Goal: Transaction & Acquisition: Register for event/course

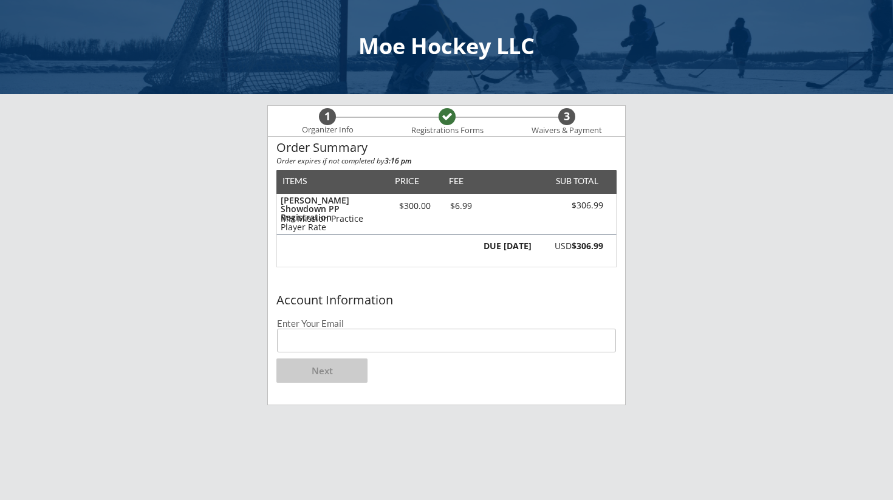
click at [323, 349] on input "email" at bounding box center [446, 341] width 339 height 24
type input "[EMAIL_ADDRESS][DOMAIN_NAME]"
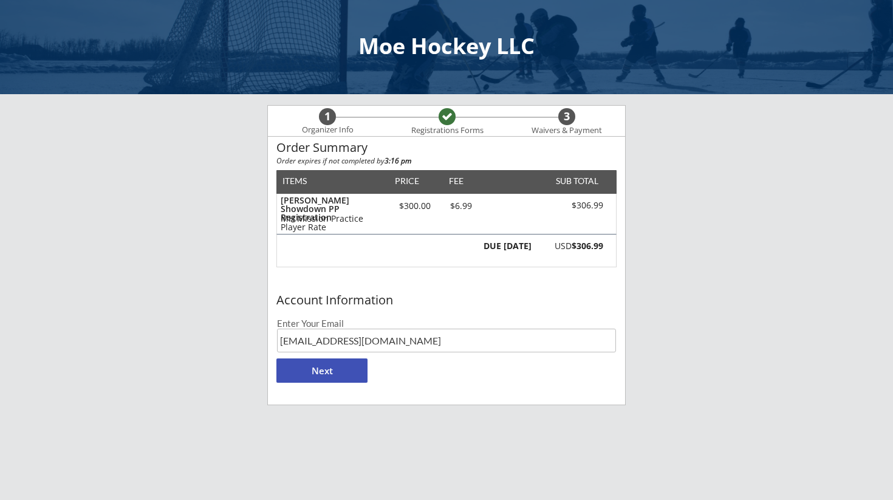
click at [325, 372] on button "Next" at bounding box center [321, 370] width 91 height 24
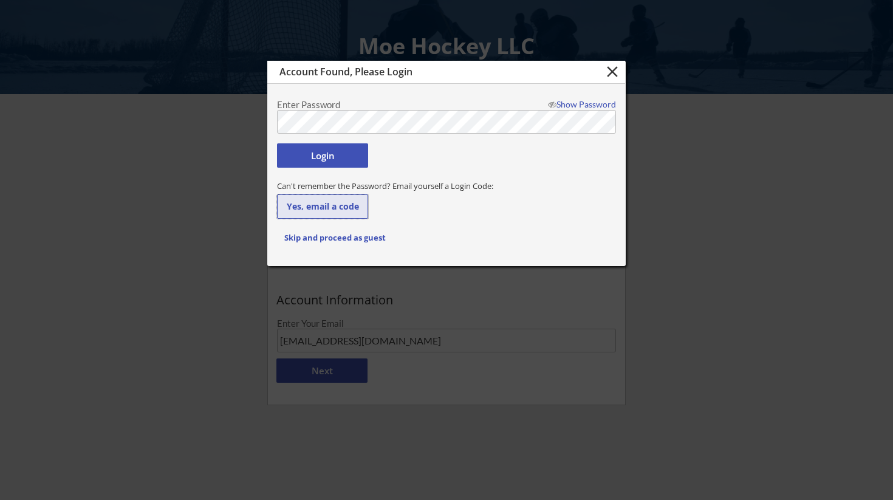
click at [329, 207] on button "Yes, email a code" at bounding box center [322, 206] width 91 height 24
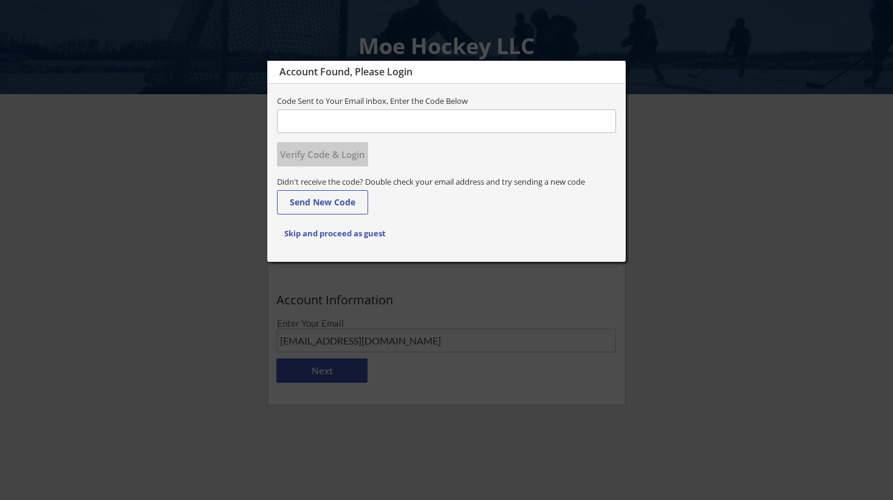
click at [329, 117] on input "input" at bounding box center [446, 121] width 339 height 24
type input "630689"
click at [299, 155] on button "Verify Code & Login" at bounding box center [322, 154] width 91 height 24
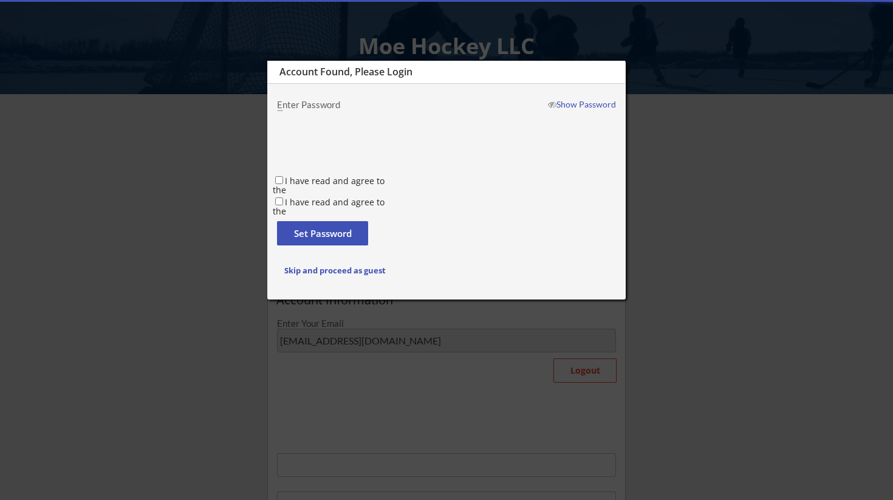
type input "[PERSON_NAME] And [PERSON_NAME]"
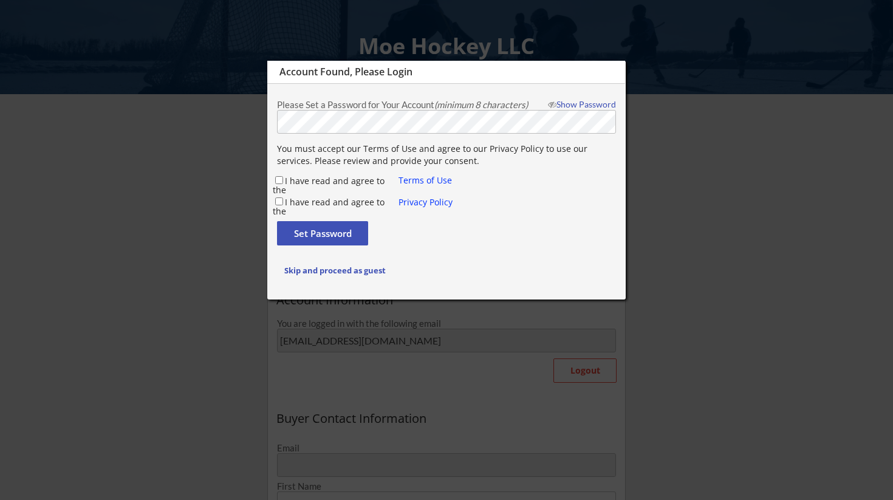
click at [279, 180] on input "I have read and agree to the" at bounding box center [279, 180] width 8 height 8
checkbox input "true"
click at [277, 204] on input "I have read and agree to the" at bounding box center [279, 201] width 8 height 8
checkbox input "true"
click at [290, 231] on button "Set Password" at bounding box center [322, 233] width 91 height 24
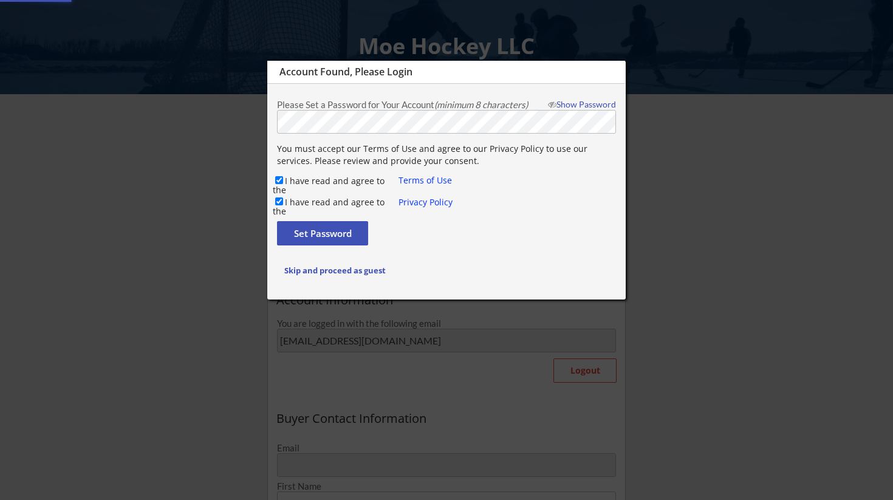
type input "[EMAIL_ADDRESS][DOMAIN_NAME]"
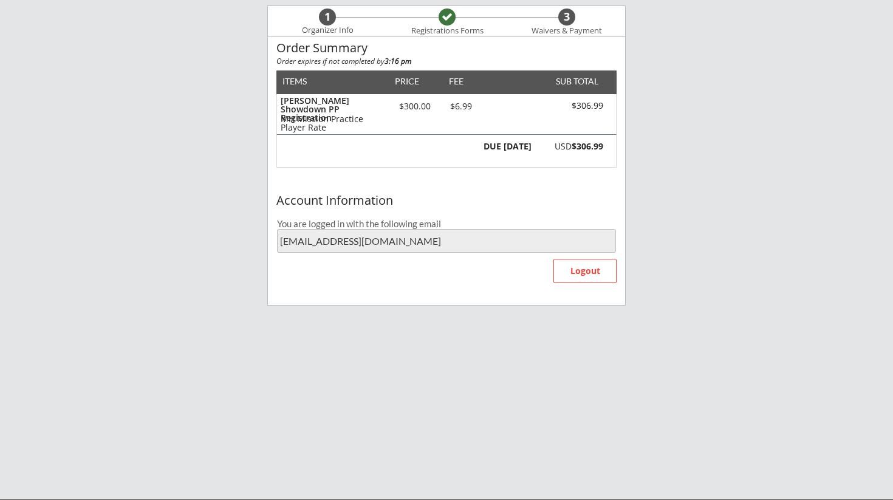
scroll to position [107, 0]
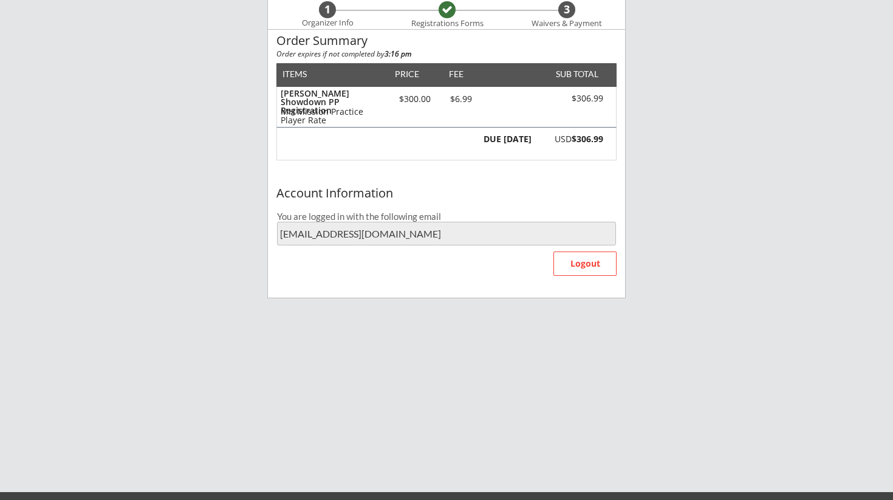
click at [496, 140] on div "DUE [DATE]" at bounding box center [506, 139] width 50 height 9
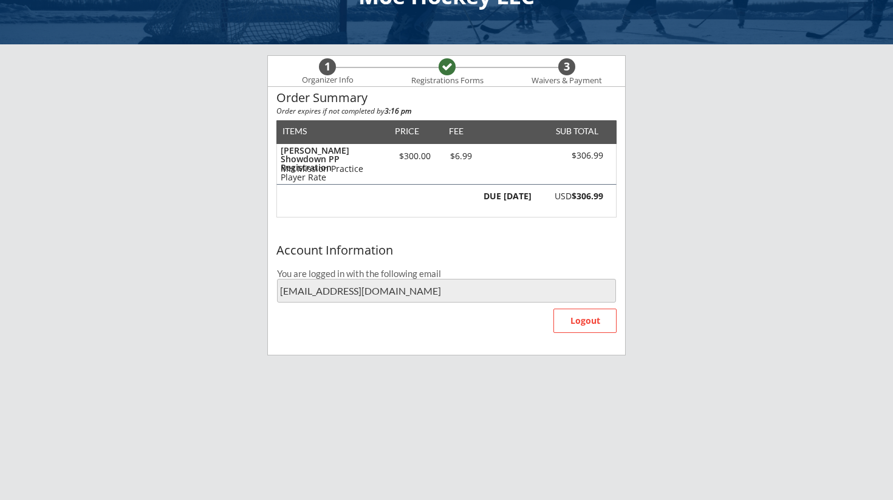
scroll to position [57, 0]
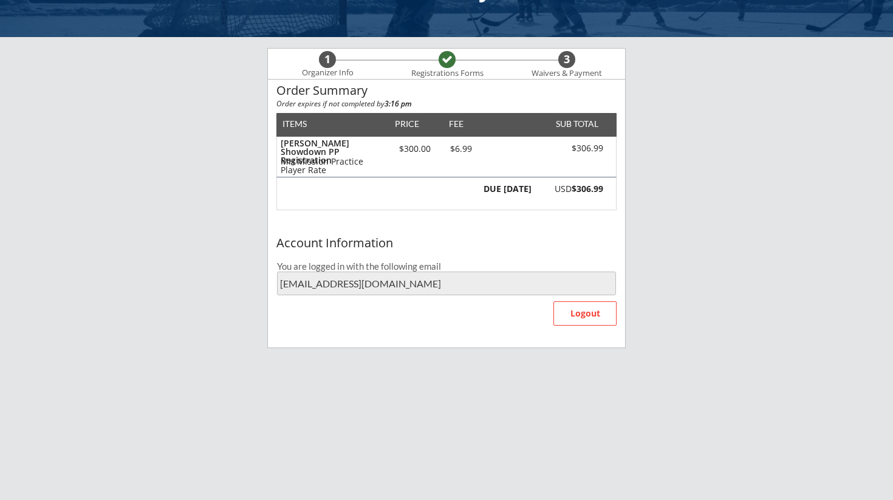
click at [426, 195] on div "DUE [DATE] USD $306.99" at bounding box center [446, 193] width 340 height 33
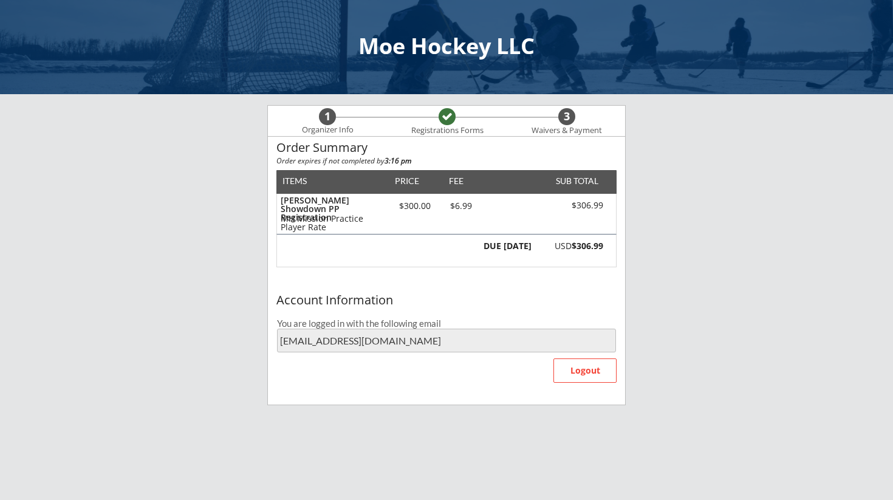
scroll to position [0, 0]
click at [567, 116] on div "3" at bounding box center [566, 116] width 17 height 13
click at [569, 116] on div "3" at bounding box center [566, 116] width 17 height 13
click at [447, 120] on div at bounding box center [447, 116] width 11 height 11
click at [366, 254] on div "DUE [DATE] USD $306.99" at bounding box center [446, 250] width 340 height 33
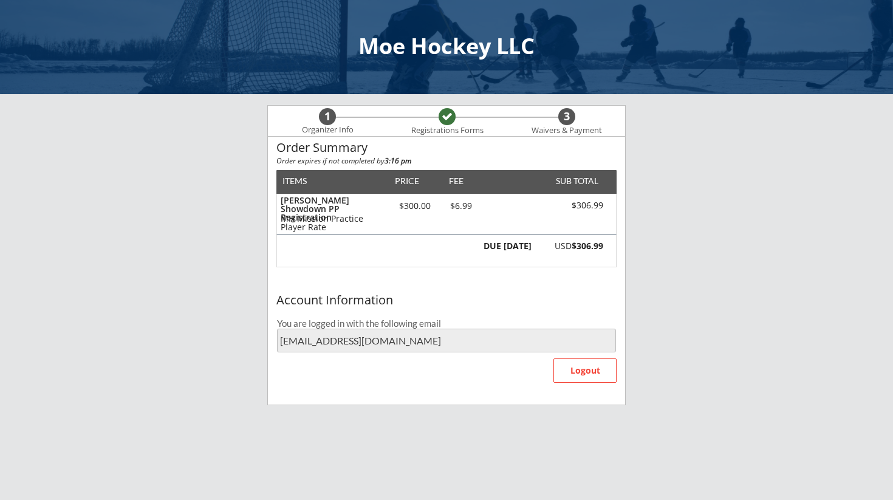
drag, startPoint x: 417, startPoint y: 194, endPoint x: 423, endPoint y: 239, distance: 46.0
click at [417, 196] on div "[PERSON_NAME] Showdown PP Registration MH Mission Practice Player Rate $300.00 …" at bounding box center [446, 214] width 339 height 40
click at [424, 255] on div "DUE [DATE] USD $306.99" at bounding box center [446, 250] width 340 height 33
click at [378, 168] on div "Order Summary Order expires if not completed by 3:16 pm ITEMS PRICE FEE SUB TOT…" at bounding box center [446, 213] width 357 height 152
click at [531, 182] on div "ITEMS PRICE FEE SUB TOTAL [PERSON_NAME] Showdown PP Registration MH Mission Pra…" at bounding box center [446, 218] width 340 height 97
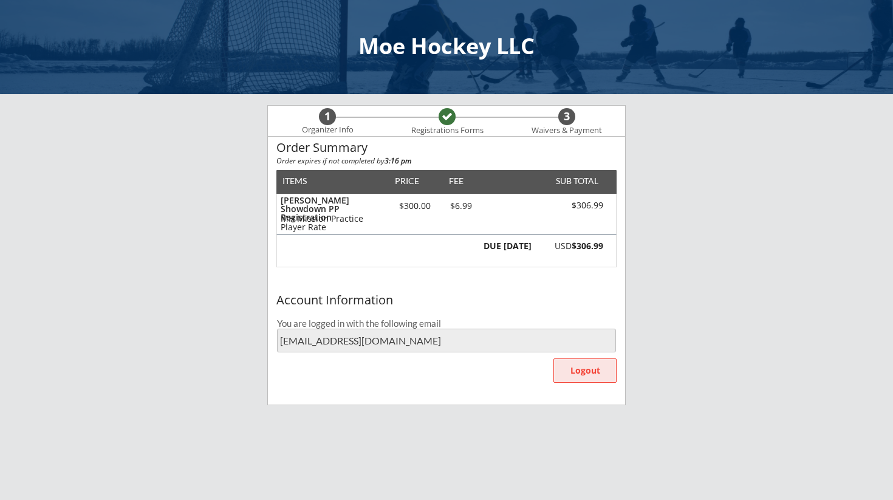
click at [574, 368] on button "Logout" at bounding box center [584, 370] width 63 height 24
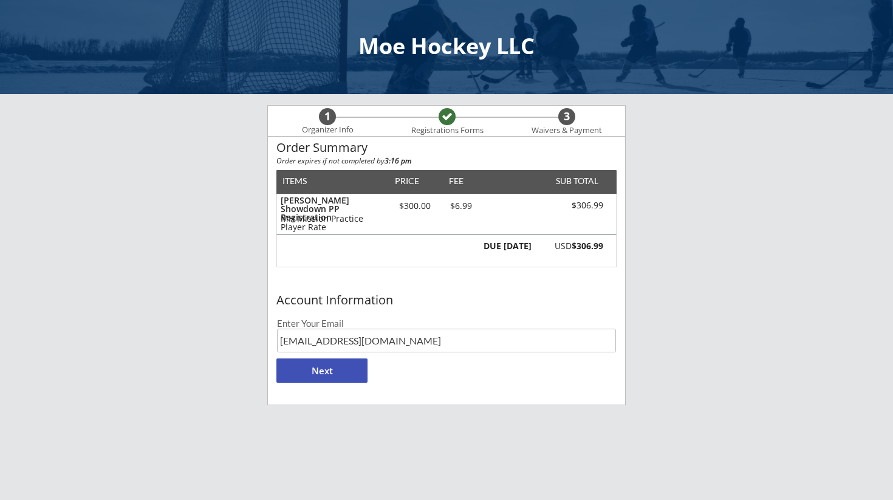
click at [318, 370] on button "Next" at bounding box center [321, 370] width 91 height 24
click at [334, 369] on button "Next" at bounding box center [321, 370] width 91 height 24
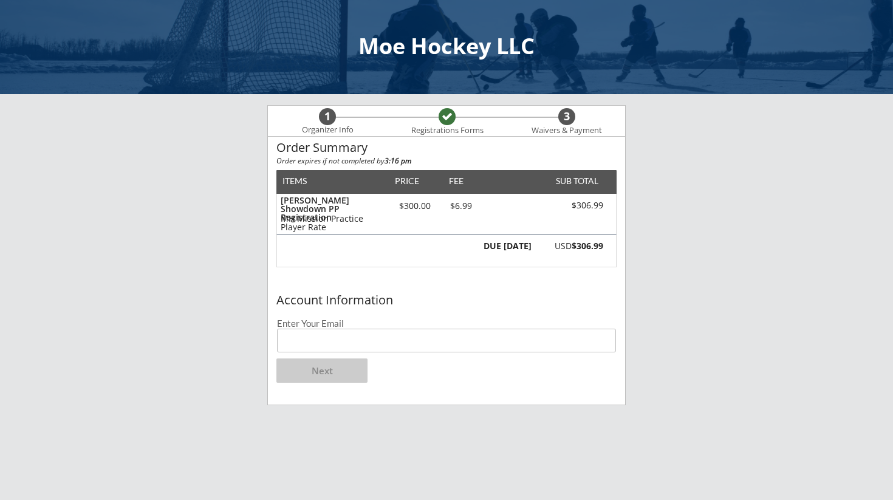
click at [357, 345] on input "email" at bounding box center [446, 341] width 339 height 24
type input "[EMAIL_ADDRESS][DOMAIN_NAME]"
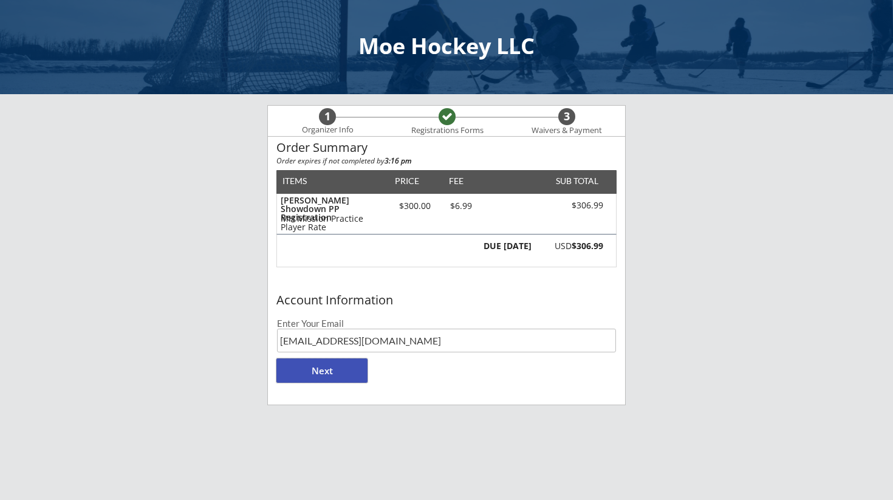
click at [336, 378] on button "Next" at bounding box center [321, 370] width 91 height 24
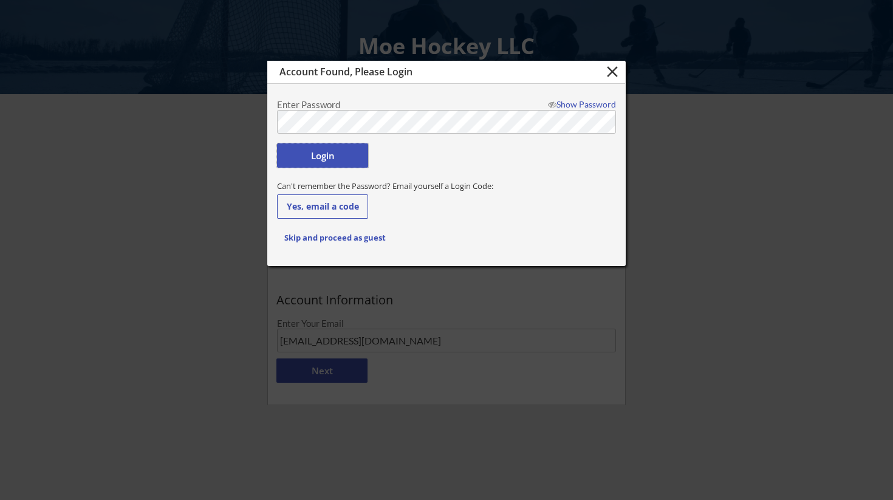
click at [338, 159] on button "Login" at bounding box center [322, 155] width 91 height 24
click at [321, 159] on button "Login" at bounding box center [322, 155] width 91 height 24
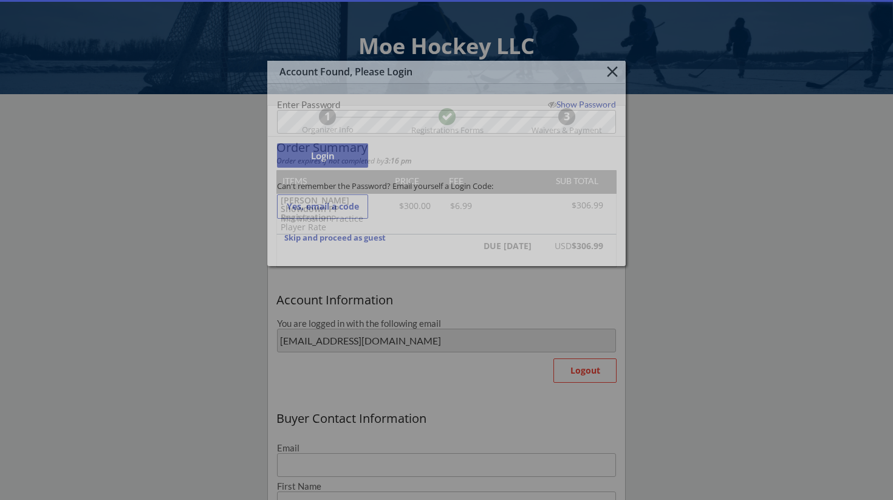
type input "[EMAIL_ADDRESS][DOMAIN_NAME]"
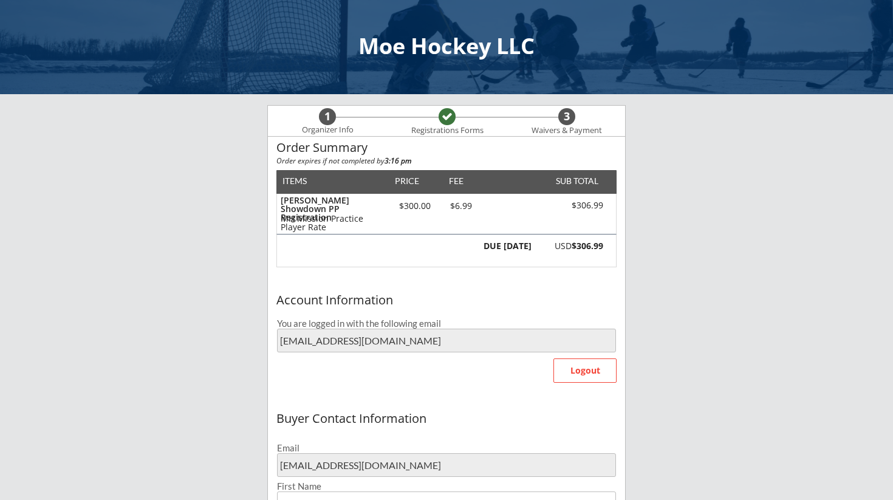
type input "[PERSON_NAME] And [PERSON_NAME]"
type input "Klava"
type input "(651) 216-9437"
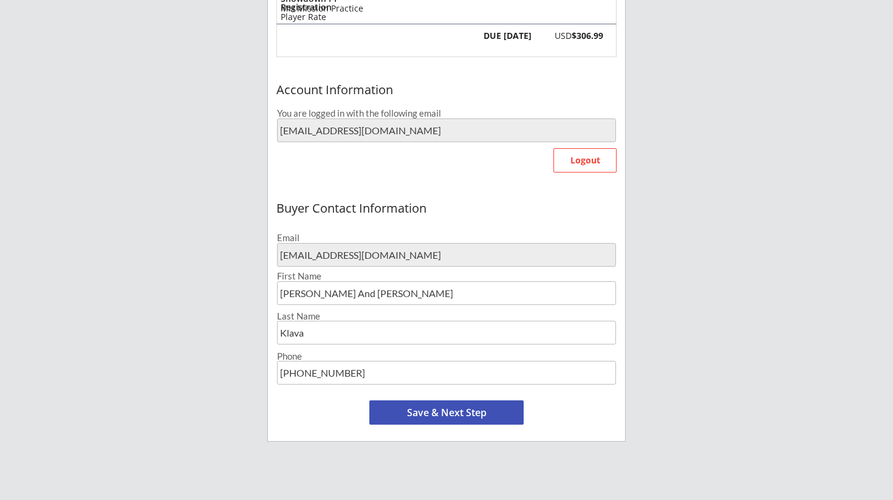
scroll to position [212, 0]
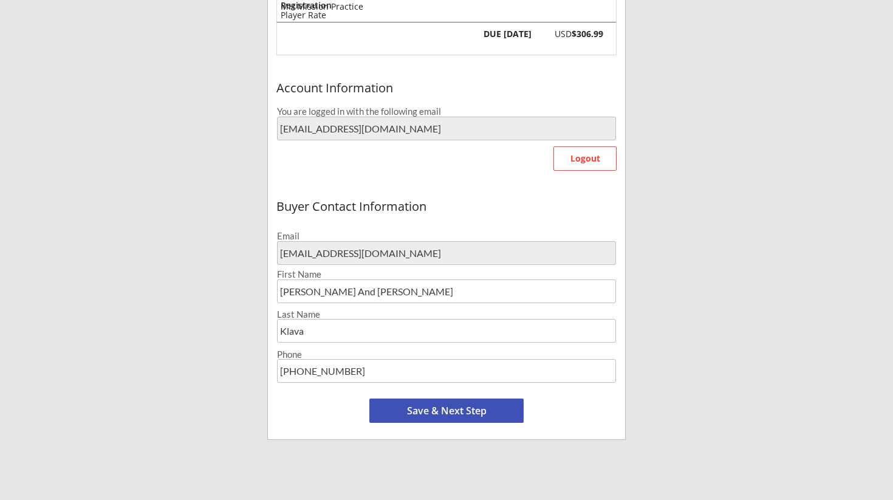
click at [400, 409] on button "Save & Next Step" at bounding box center [446, 410] width 154 height 24
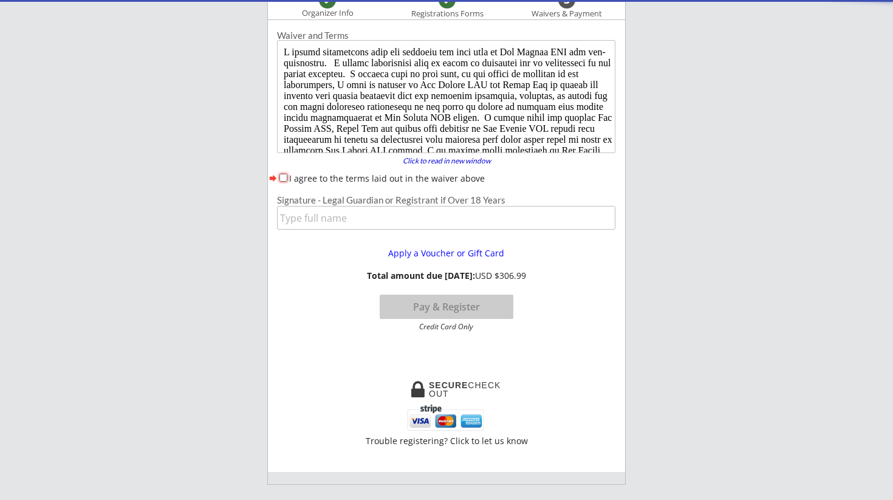
scroll to position [93, 0]
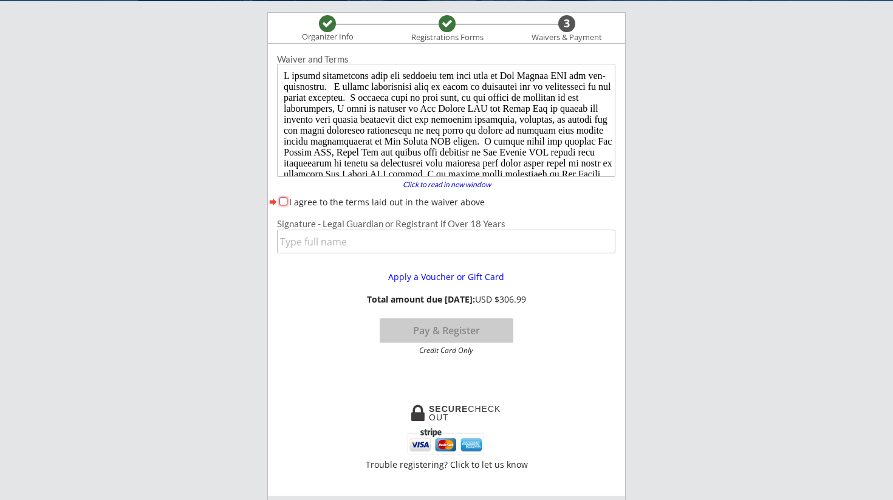
click at [285, 202] on input "I agree to the terms laid out in the waiver above" at bounding box center [283, 201] width 8 height 8
checkbox input "true"
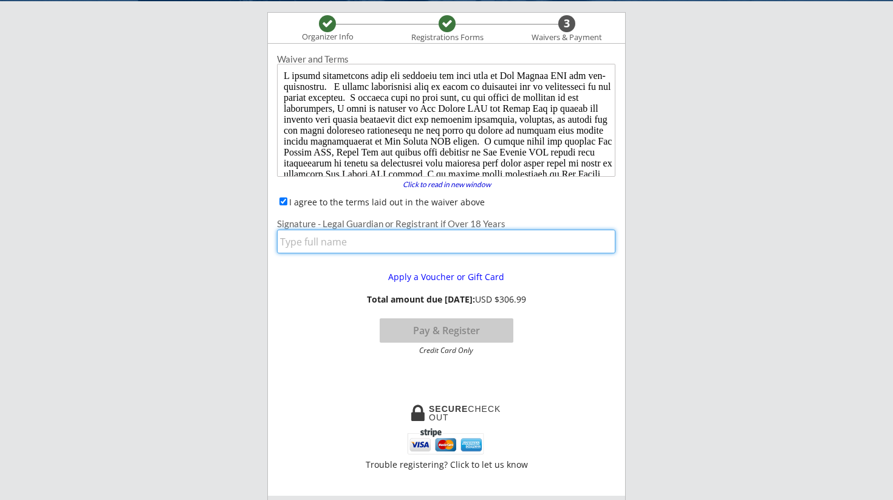
click at [295, 243] on input "input" at bounding box center [446, 242] width 338 height 24
type input "J"
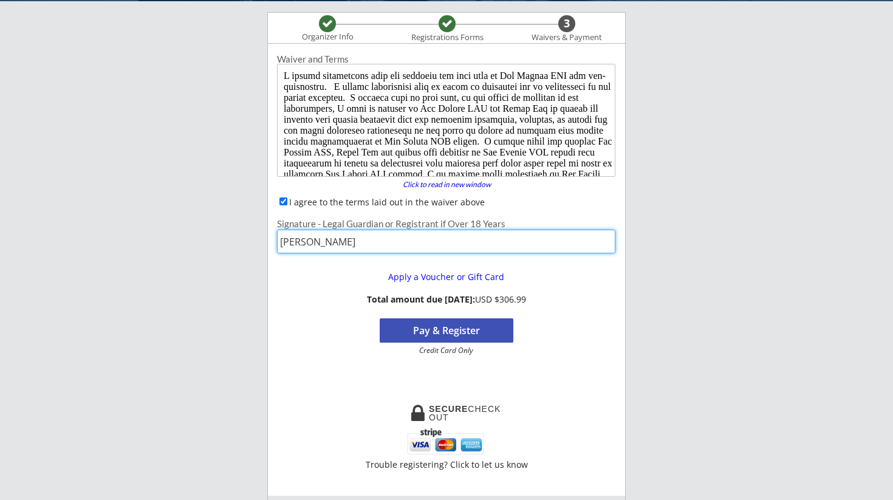
type input "Jennifer Klava"
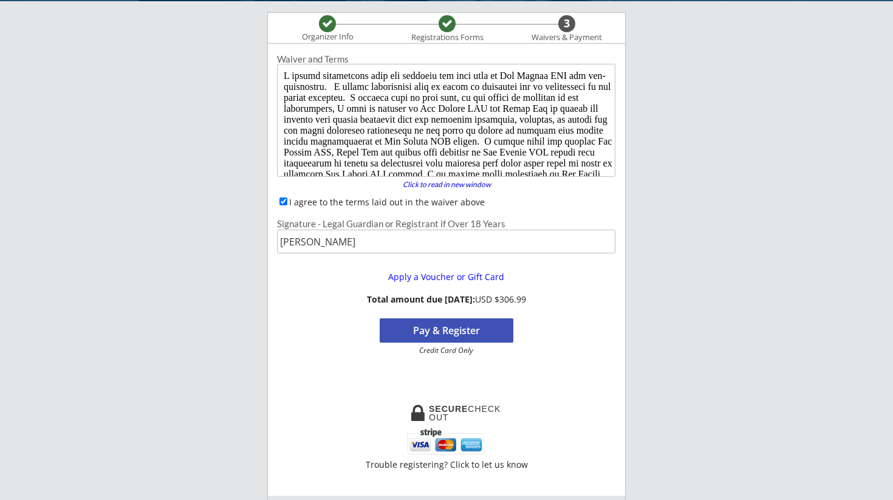
click at [403, 330] on button "Pay & Register" at bounding box center [447, 330] width 134 height 24
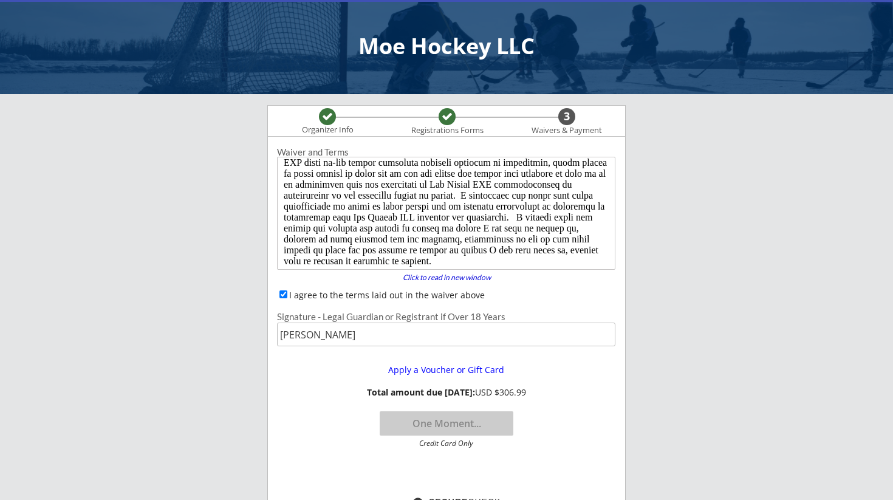
scroll to position [120, 0]
